Goal: Transaction & Acquisition: Purchase product/service

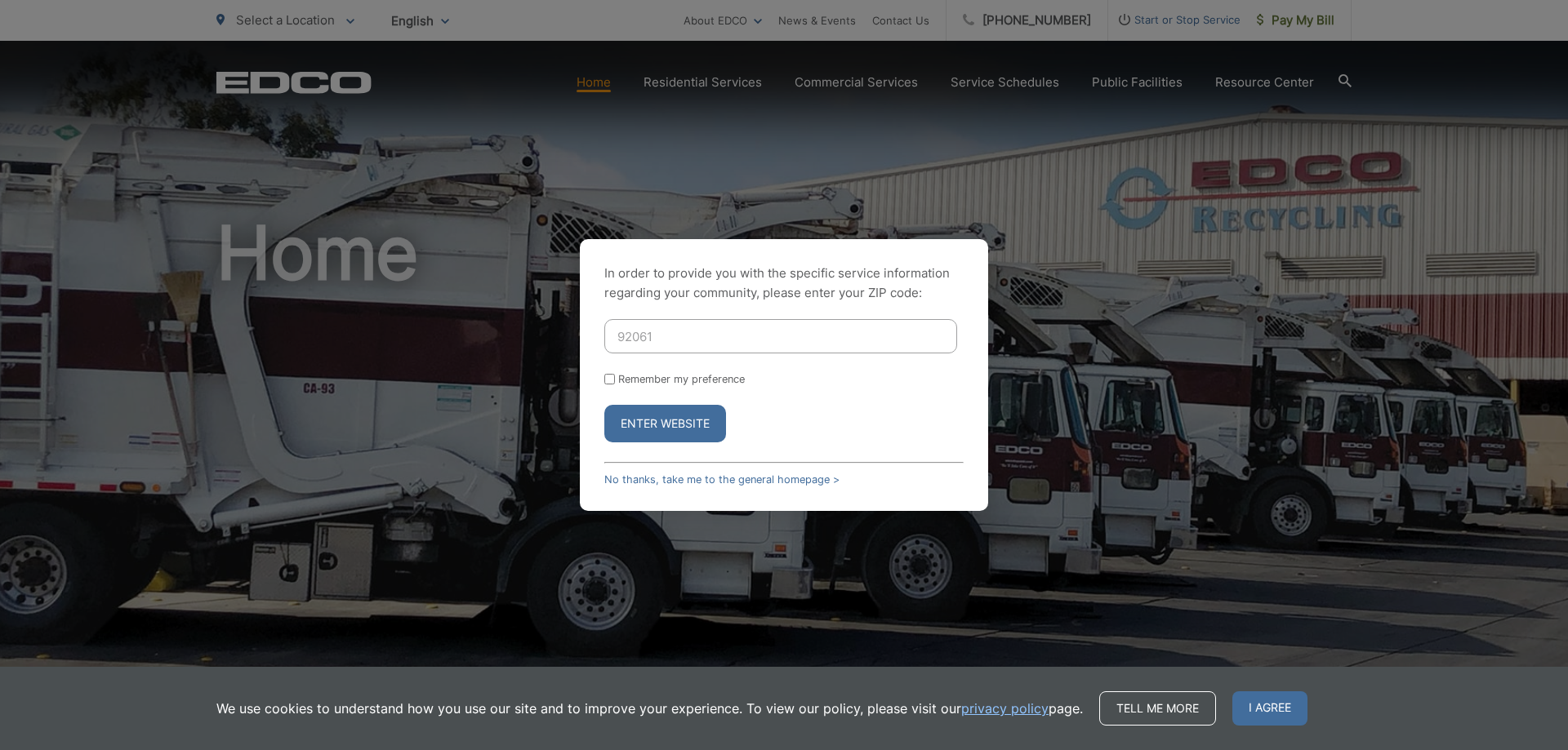
type input "92061"
click at [604, 405] on button "Enter Website" at bounding box center [664, 424] width 121 height 38
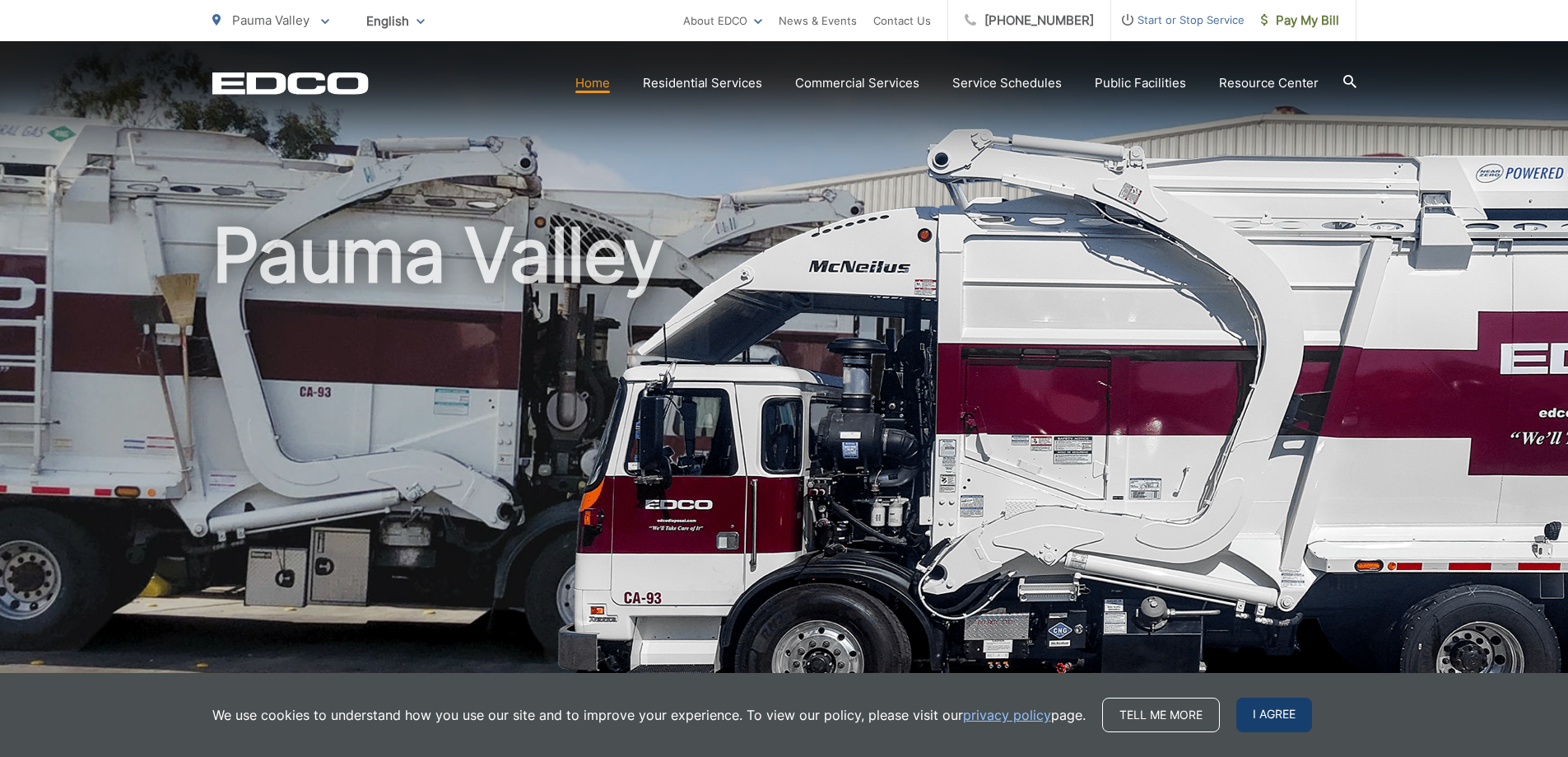
click at [1267, 717] on span "I agree" at bounding box center [1274, 715] width 75 height 35
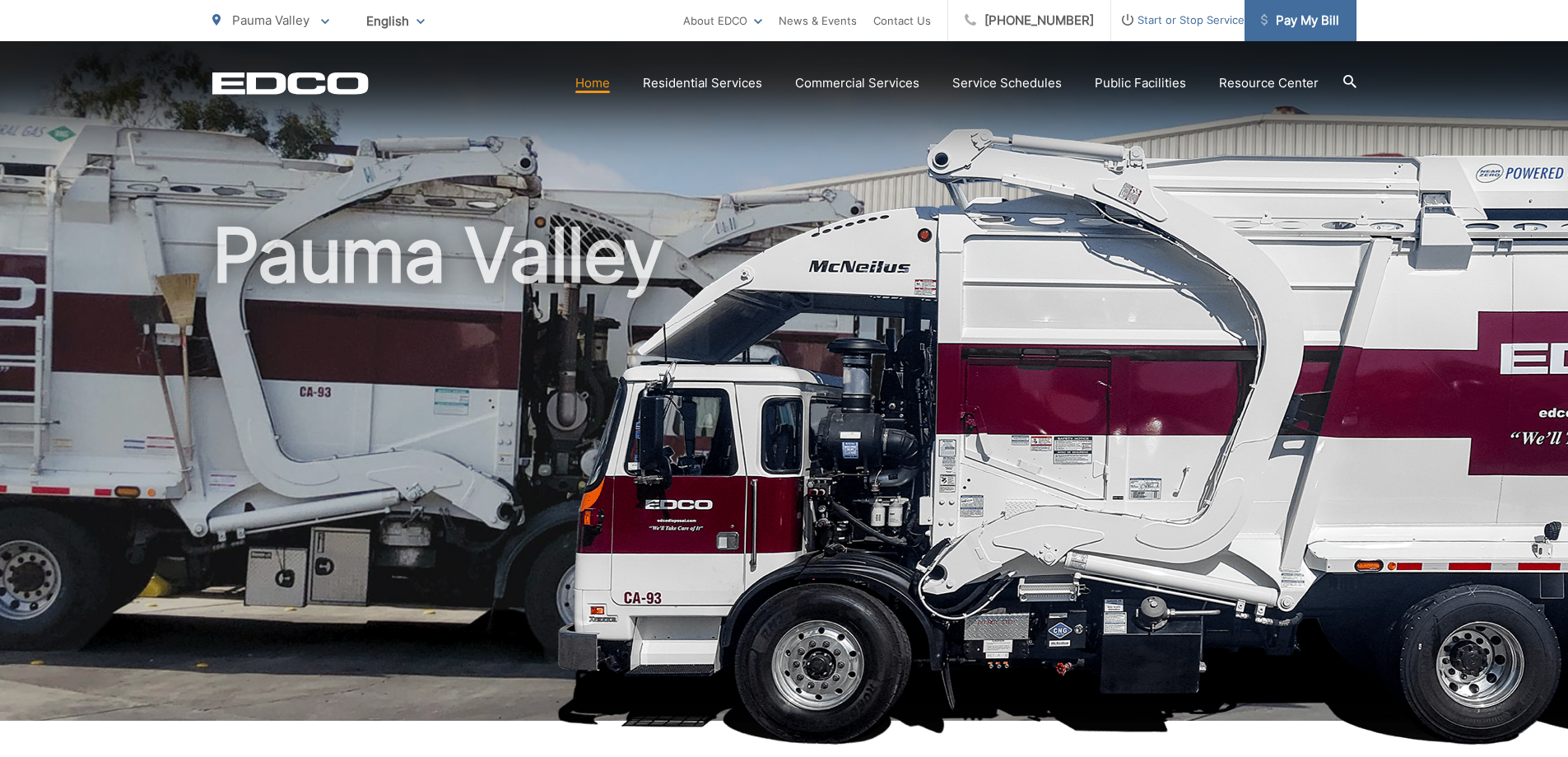
click at [1295, 25] on span "Pay My Bill" at bounding box center [1301, 20] width 78 height 20
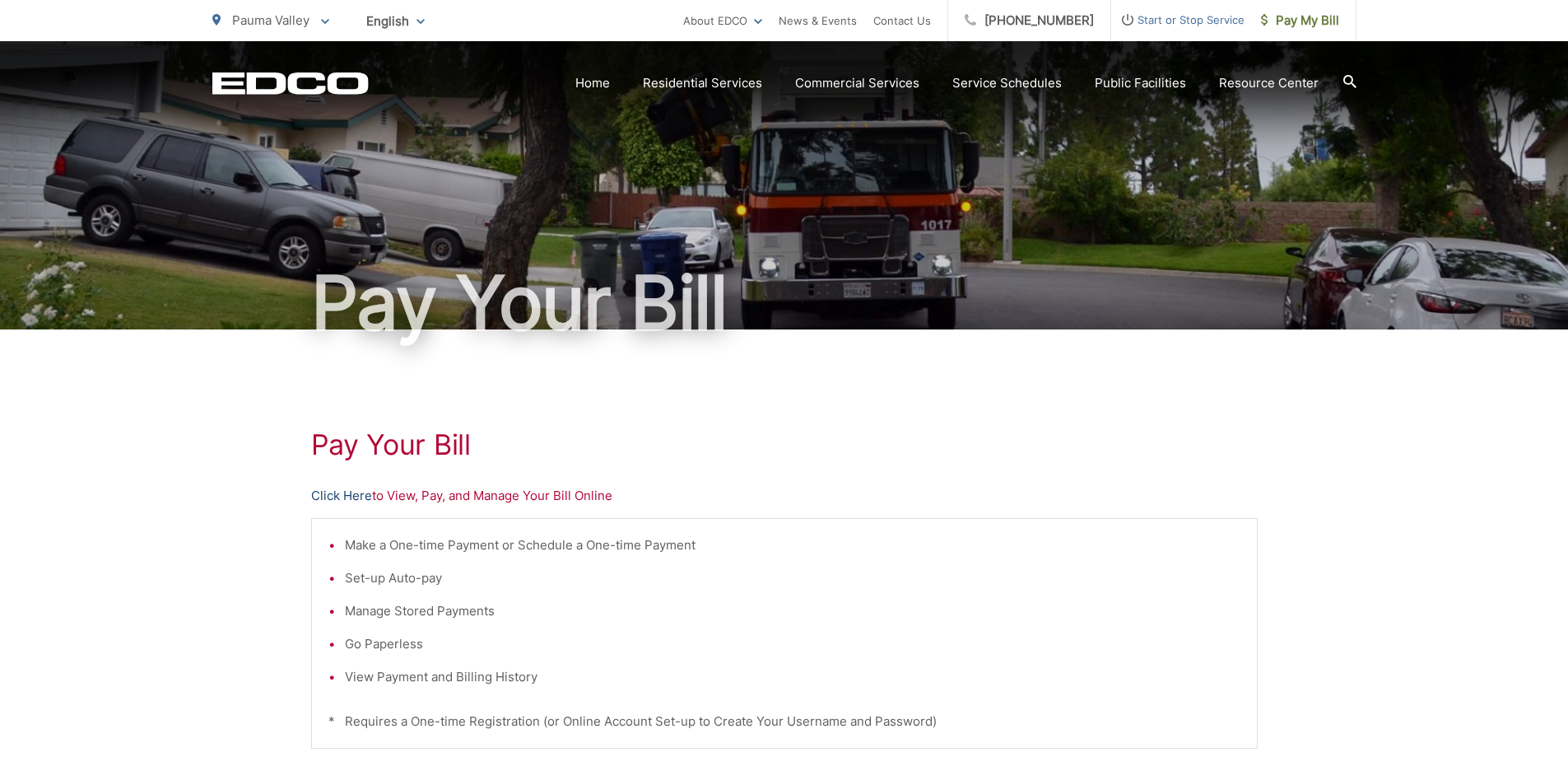
click at [349, 495] on link "Click Here" at bounding box center [342, 496] width 61 height 20
